Goal: Check status: Check status

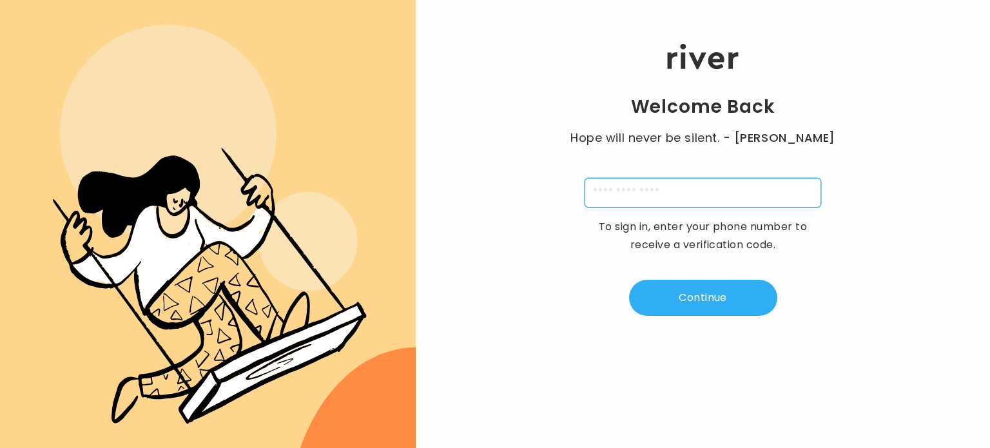
click at [622, 193] on input "tel" at bounding box center [703, 193] width 237 height 30
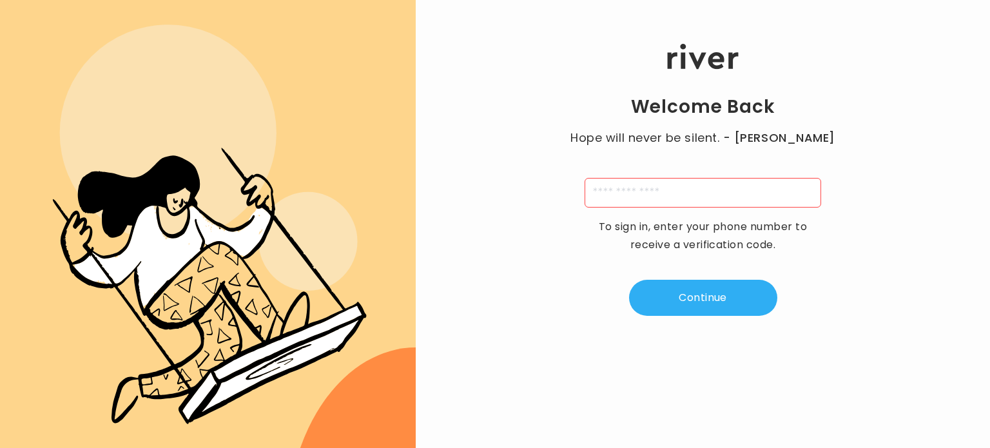
click at [521, 208] on div "Welcome Back Hope will never be silent. - [PERSON_NAME] To sign in, enter your …" at bounding box center [703, 180] width 574 height 272
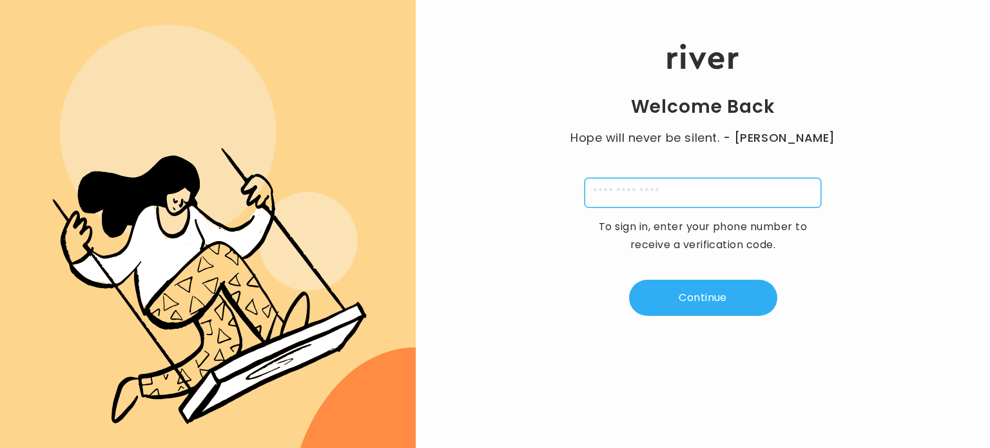
click at [640, 190] on input "tel" at bounding box center [703, 193] width 237 height 30
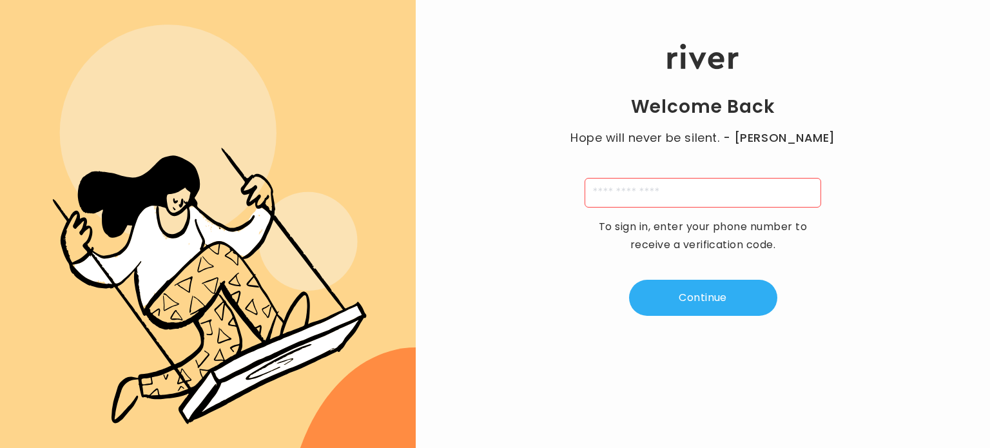
click at [498, 220] on div "Welcome Back Hope will never be silent. - [PERSON_NAME] To sign in, enter your …" at bounding box center [703, 180] width 574 height 272
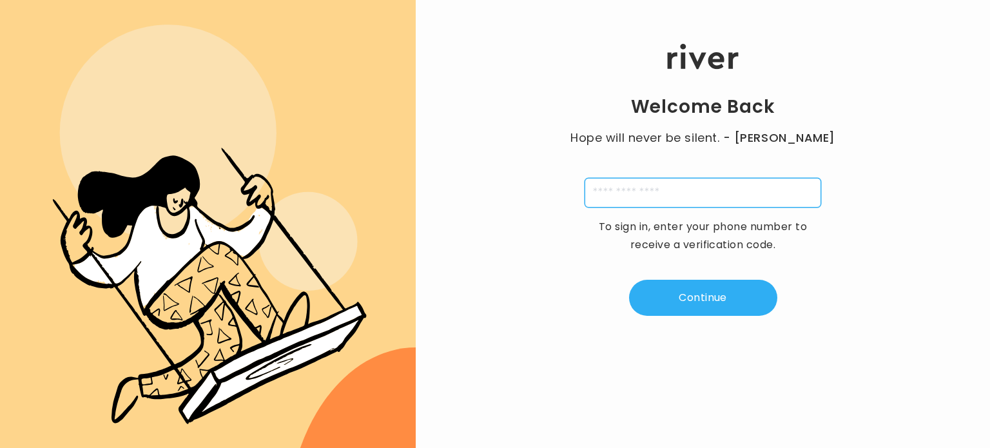
click at [623, 188] on input "tel" at bounding box center [703, 193] width 237 height 30
drag, startPoint x: 660, startPoint y: 192, endPoint x: 717, endPoint y: 184, distance: 57.9
click at [717, 184] on input "**********" at bounding box center [703, 193] width 237 height 30
type input "**********"
type input "*"
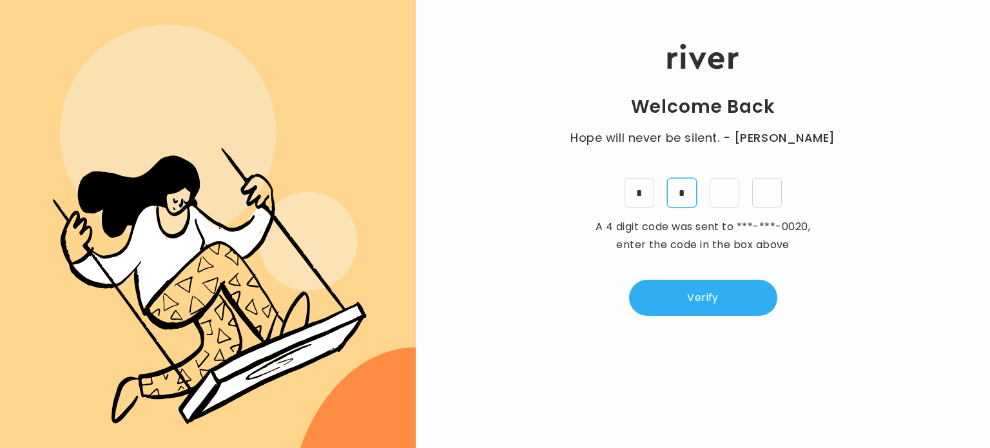
type input "*"
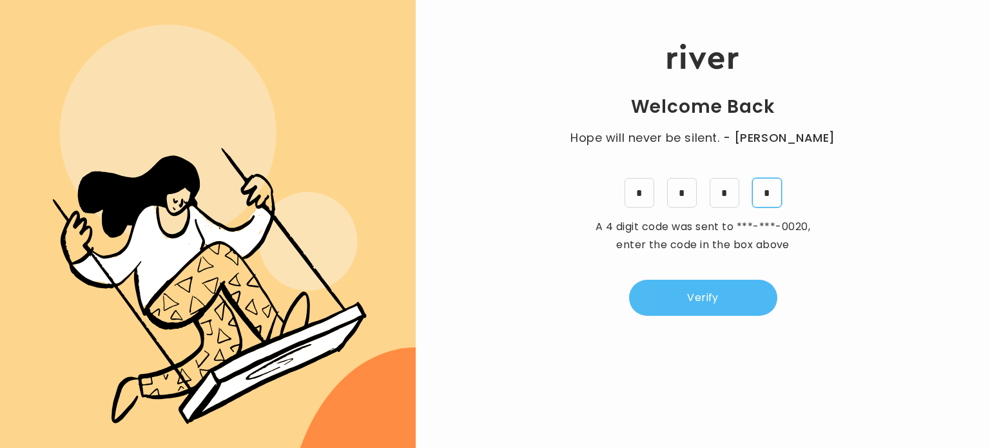
type input "*"
click at [688, 304] on button "Verify" at bounding box center [703, 298] width 148 height 36
